Goal: Navigation & Orientation: Find specific page/section

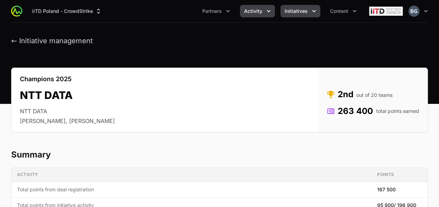
click at [256, 14] on span "Activity" at bounding box center [253, 11] width 18 height 7
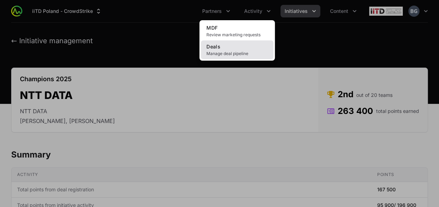
click at [234, 49] on link "Deals Manage deal pipeline" at bounding box center [237, 50] width 73 height 19
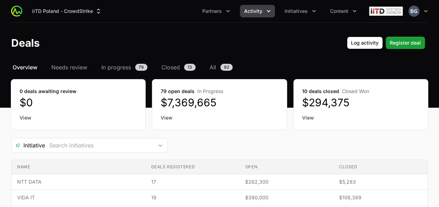
click at [265, 11] on button "Activity" at bounding box center [257, 11] width 35 height 13
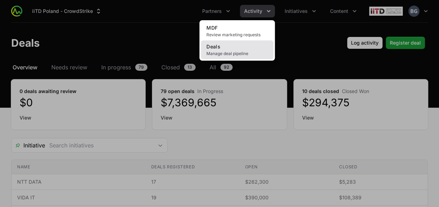
click at [244, 57] on link "Deals Manage deal pipeline" at bounding box center [237, 50] width 73 height 19
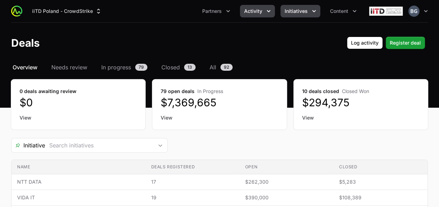
click at [299, 16] on button "Initiatives" at bounding box center [300, 11] width 40 height 13
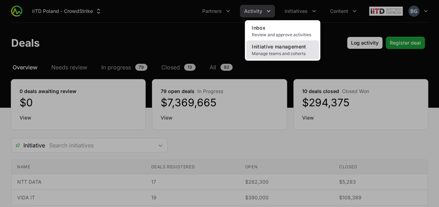
click at [287, 50] on link "Initiative management Manage teams and cohorts" at bounding box center [282, 50] width 73 height 19
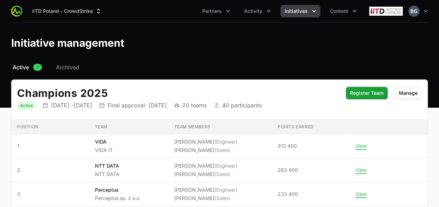
drag, startPoint x: 121, startPoint y: 103, endPoint x: 119, endPoint y: 106, distance: 4.0
click at [92, 106] on p "[DATE] - [DATE]" at bounding box center [71, 105] width 41 height 7
drag, startPoint x: 119, startPoint y: 106, endPoint x: 123, endPoint y: 97, distance: 10.6
click at [123, 97] on h2 "Champions 2025" at bounding box center [178, 93] width 322 height 13
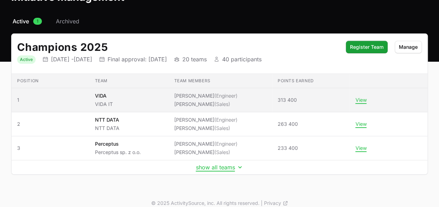
scroll to position [53, 0]
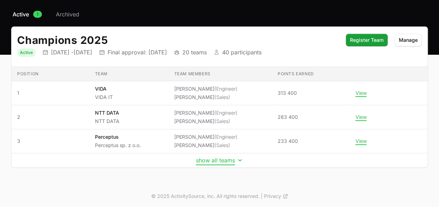
click at [221, 162] on button "show all teams" at bounding box center [219, 160] width 47 height 7
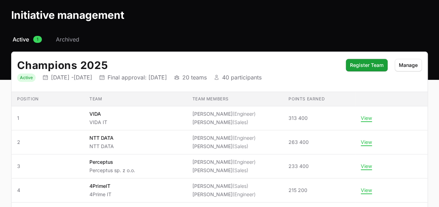
scroll to position [0, 0]
